Goal: Transaction & Acquisition: Purchase product/service

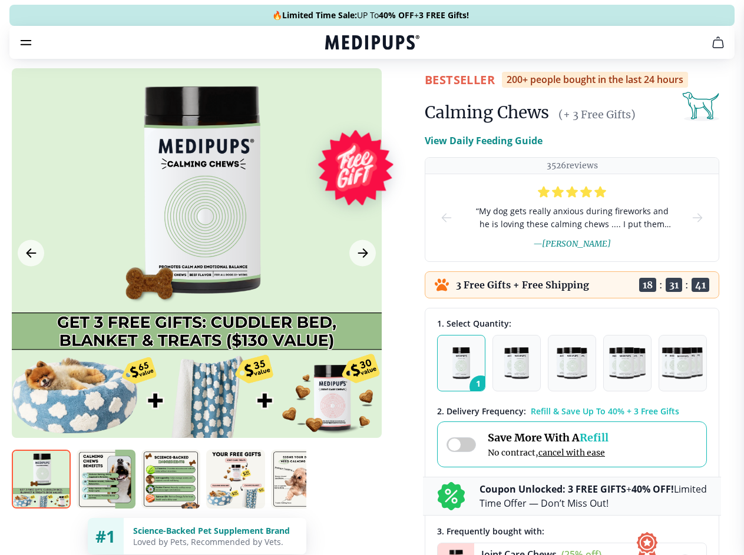
click at [339, 94] on span "Supplements" at bounding box center [368, 100] width 59 height 12
click at [399, 93] on icon "button" at bounding box center [406, 100] width 14 height 14
click at [711, 49] on icon "cart" at bounding box center [718, 42] width 14 height 14
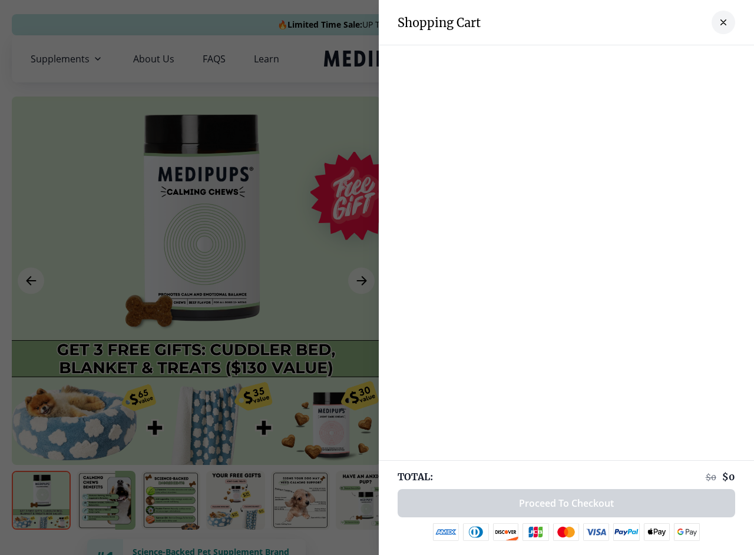
click at [572, 59] on div at bounding box center [566, 57] width 375 height 24
click at [665, 59] on div at bounding box center [566, 57] width 375 height 24
click at [704, 59] on div at bounding box center [566, 57] width 375 height 24
click at [196, 281] on div at bounding box center [377, 277] width 754 height 555
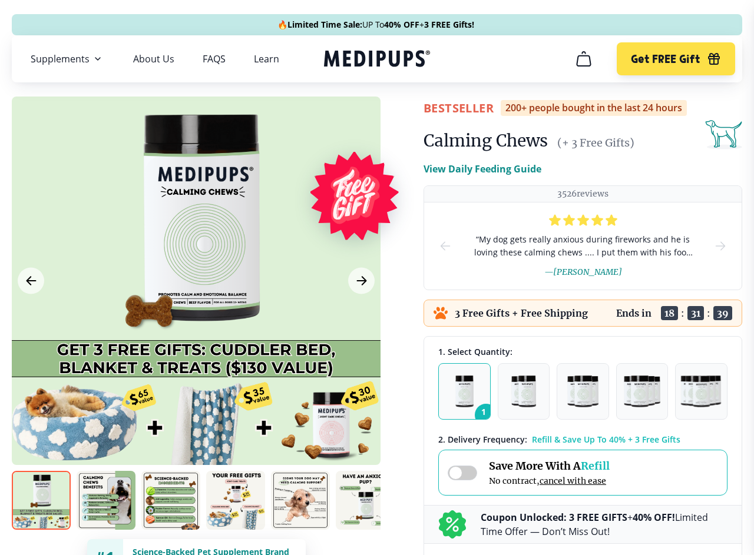
click at [31, 281] on icon "Previous Image" at bounding box center [30, 281] width 9 height 8
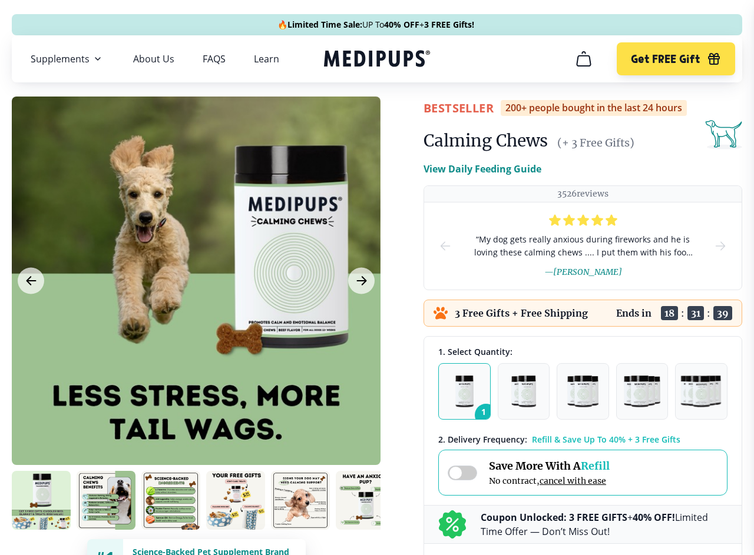
click at [361, 281] on icon "Next Image" at bounding box center [361, 281] width 9 height 8
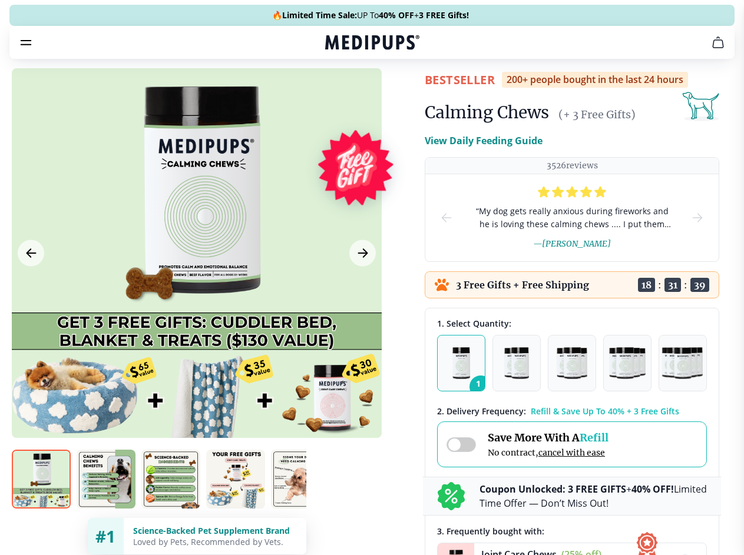
click at [41, 500] on img at bounding box center [41, 479] width 59 height 59
